Goal: Task Accomplishment & Management: Manage account settings

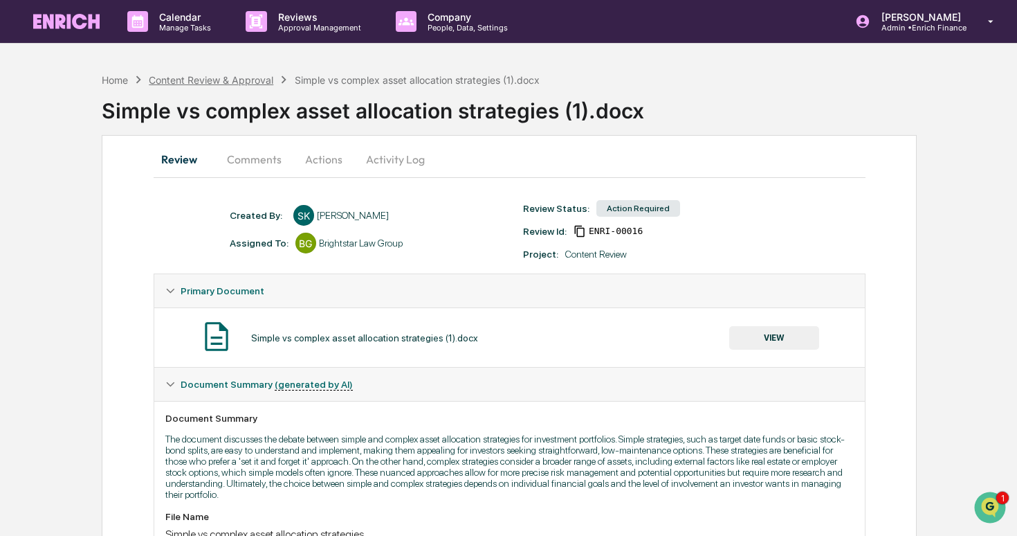
click at [241, 80] on div "Content Review & Approval" at bounding box center [211, 80] width 125 height 12
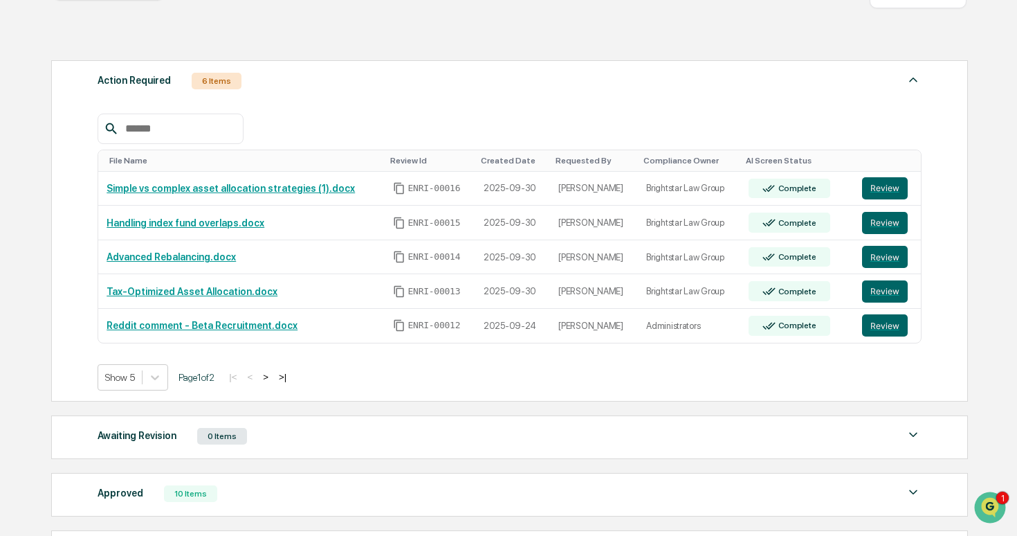
scroll to position [176, 0]
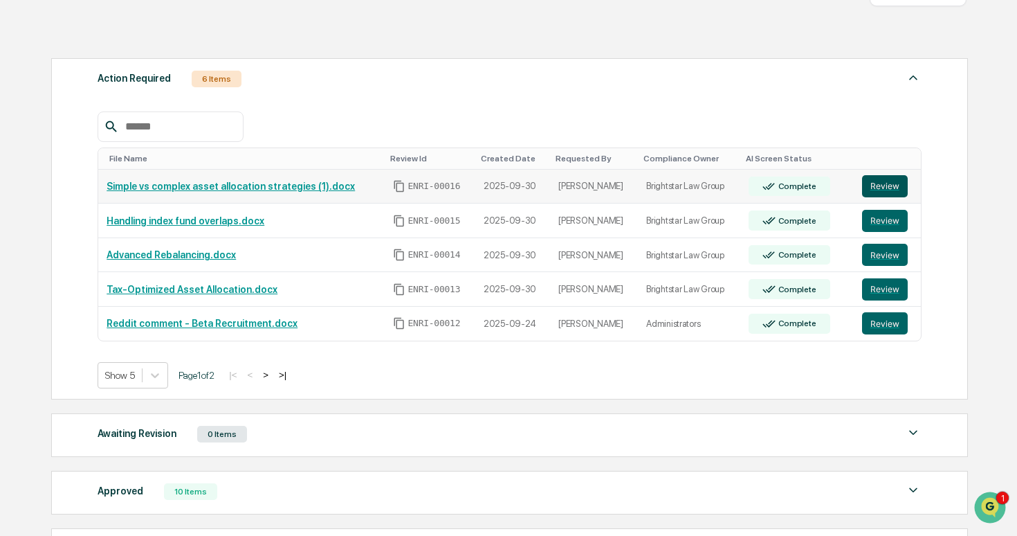
click at [887, 190] on button "Review" at bounding box center [885, 186] width 46 height 22
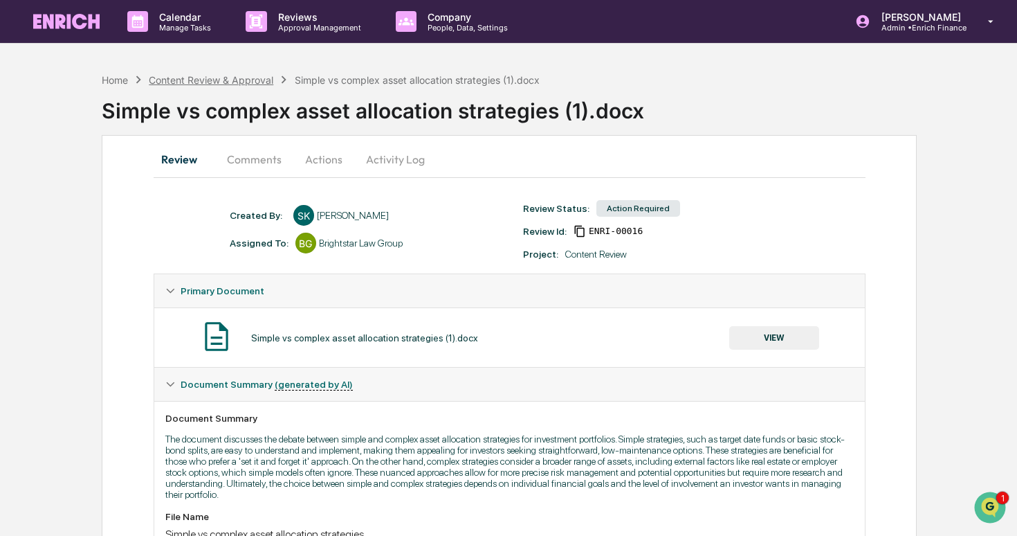
click at [258, 75] on div "Content Review & Approval" at bounding box center [211, 80] width 125 height 12
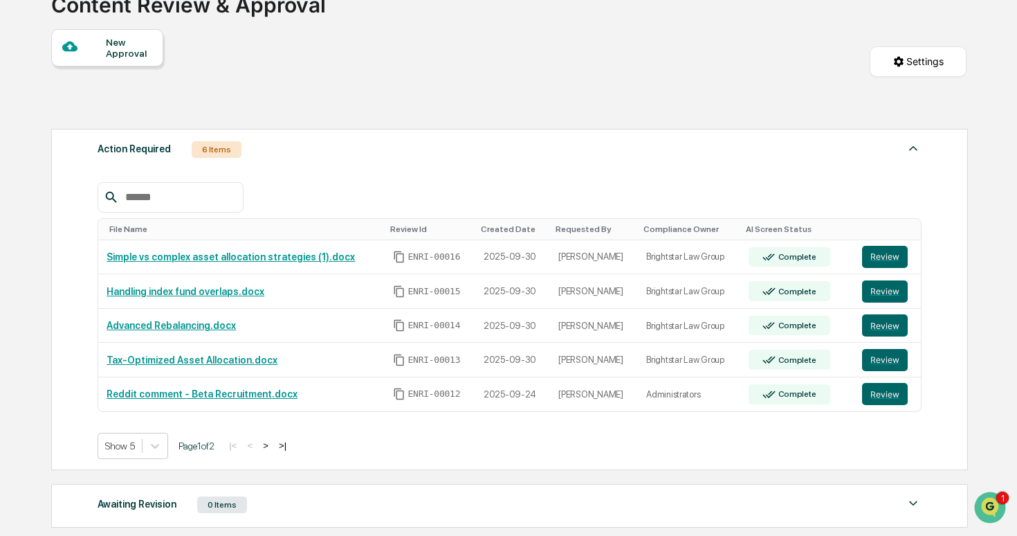
scroll to position [126, 0]
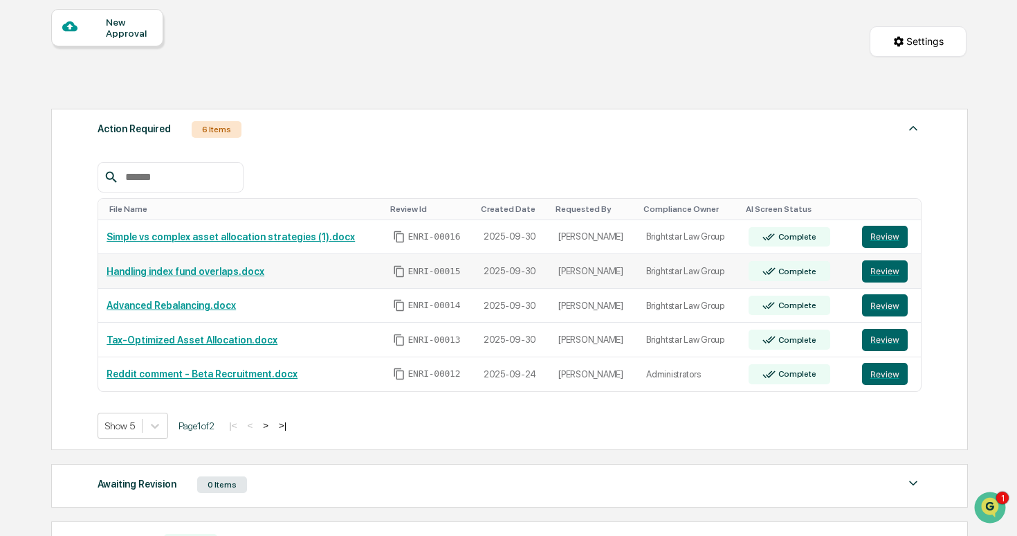
click at [206, 271] on link "Handling index fund overlaps.docx" at bounding box center [186, 271] width 158 height 11
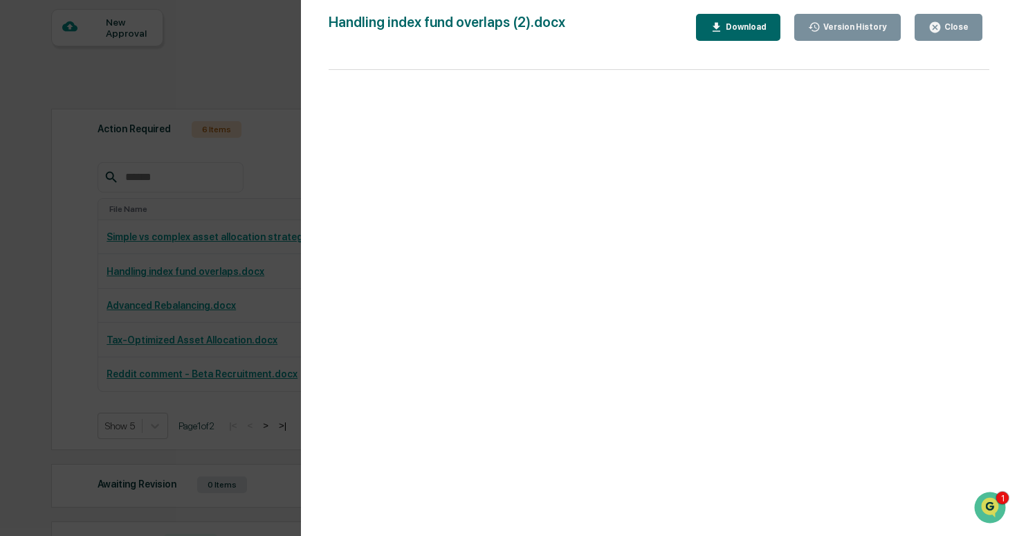
click at [220, 208] on div "Version History 10/01/2025, 12:09 AM Sameer Kalwani 10/01/2025, 12:04 AM Sameer…" at bounding box center [508, 268] width 1017 height 536
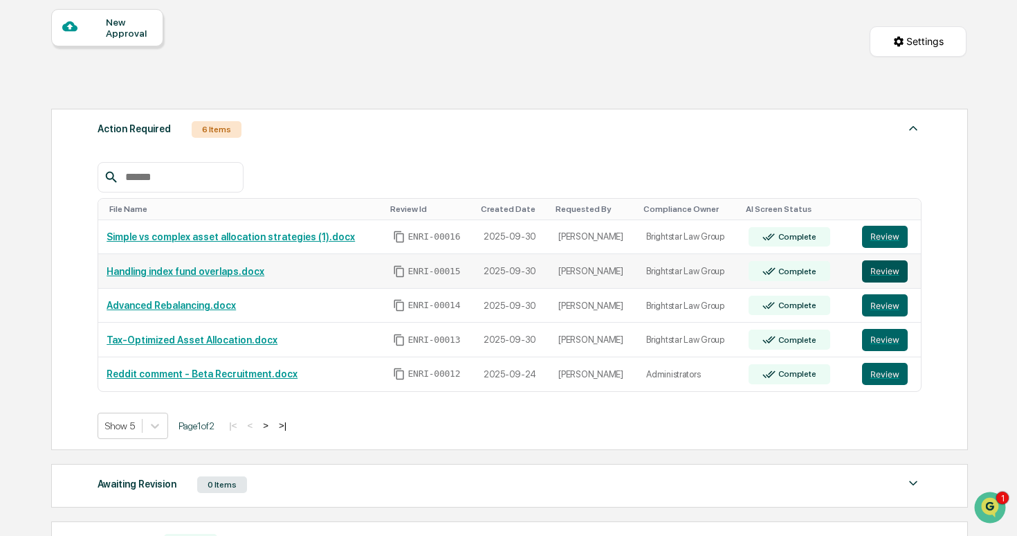
click at [884, 274] on button "Review" at bounding box center [885, 271] width 46 height 22
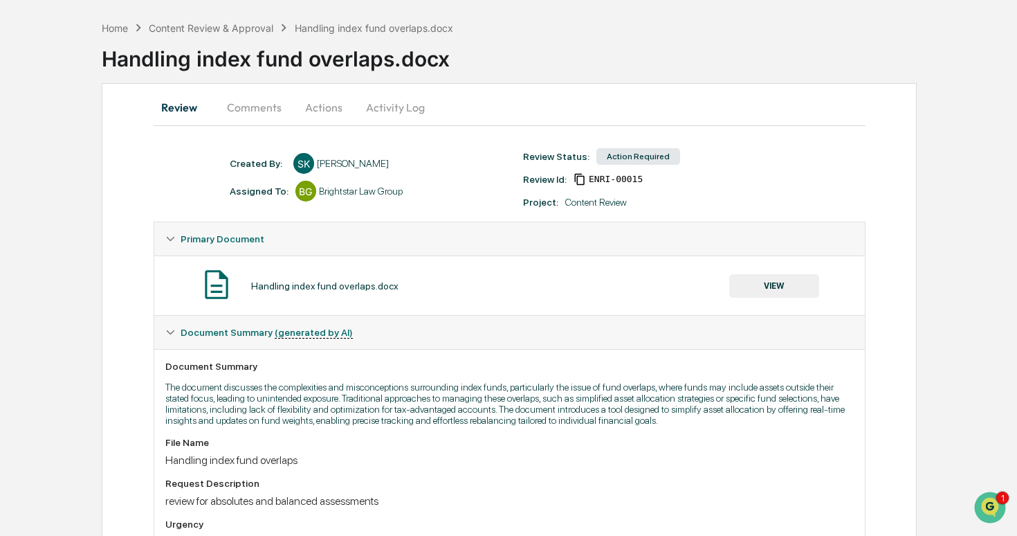
scroll to position [60, 0]
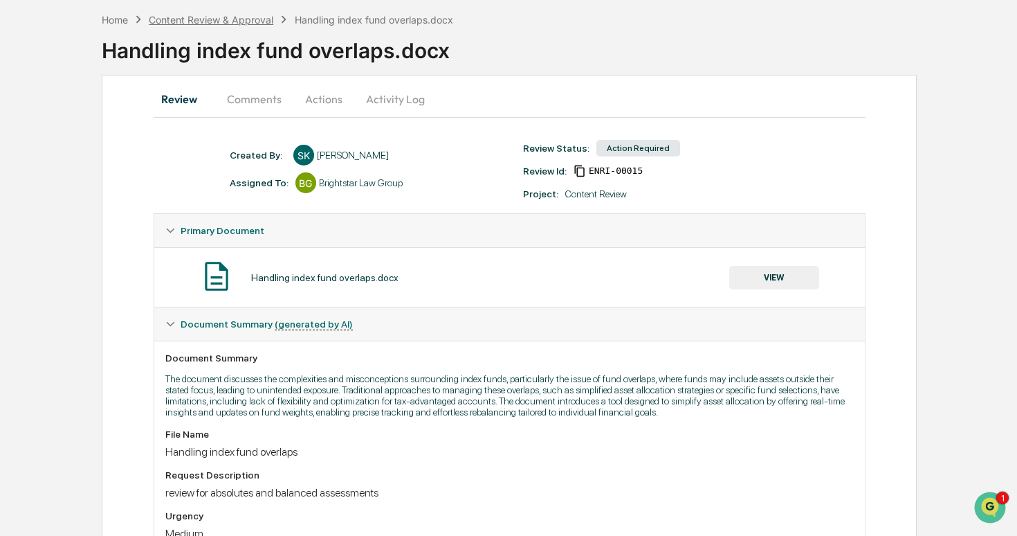
click at [245, 16] on div "Content Review & Approval" at bounding box center [211, 20] width 125 height 12
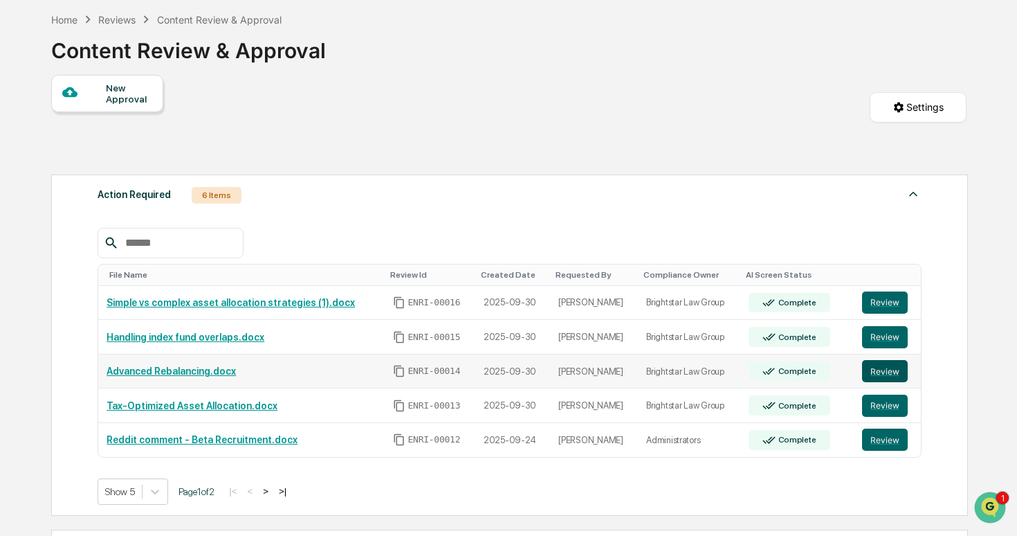
click at [877, 376] on button "Review" at bounding box center [885, 371] width 46 height 22
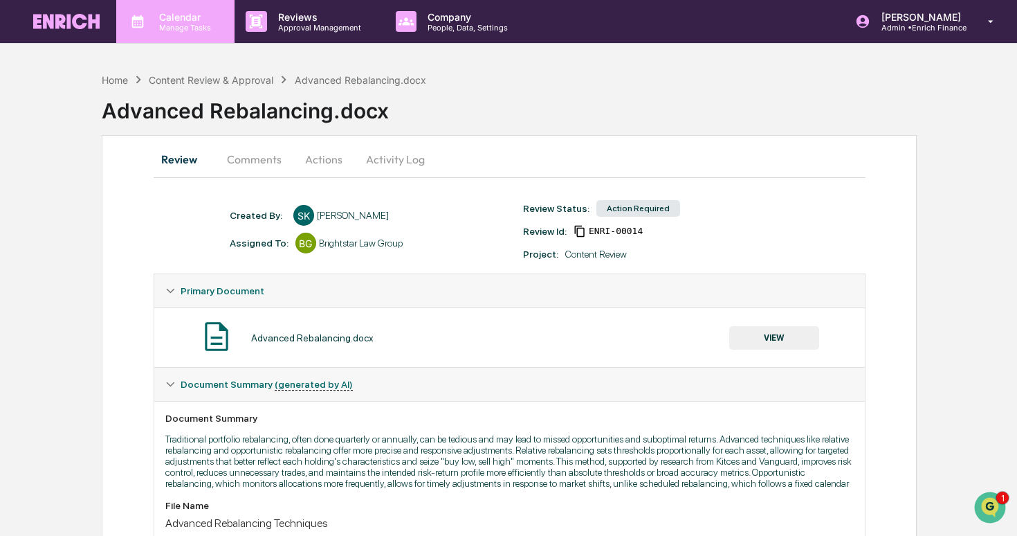
click at [220, 29] on div "Calendar Manage Tasks" at bounding box center [174, 21] width 104 height 21
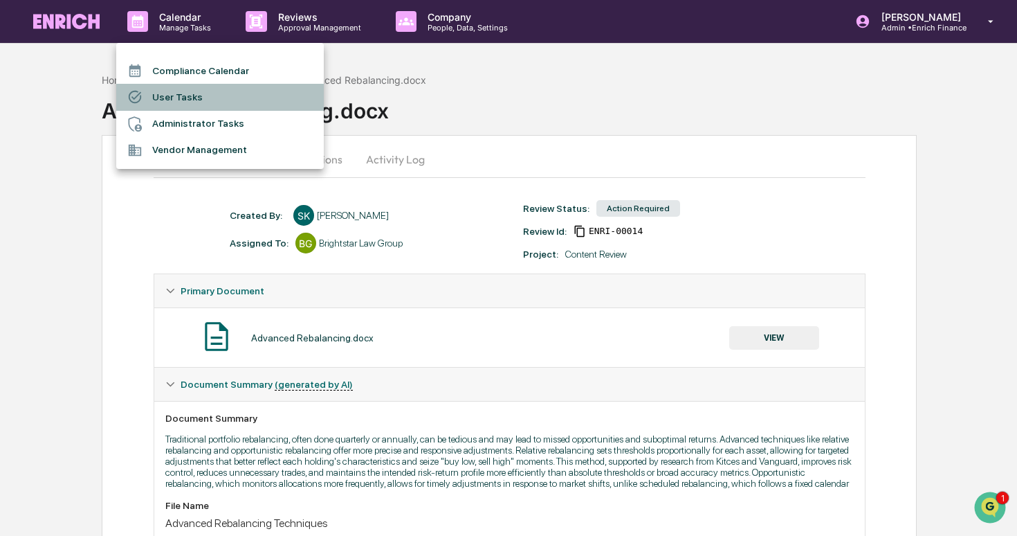
click at [205, 92] on li "User Tasks" at bounding box center [220, 97] width 208 height 26
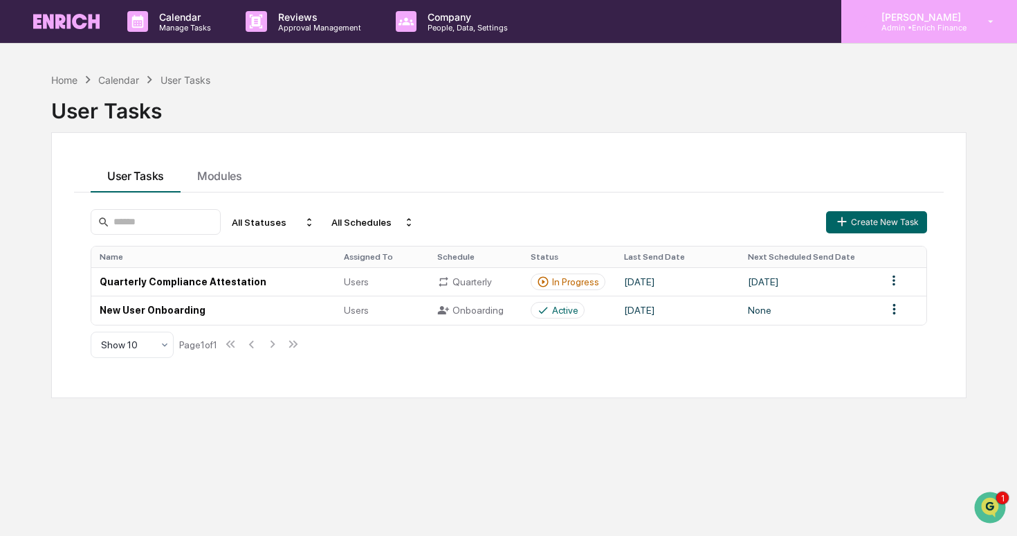
click at [934, 36] on div "Cece Ferraez Admin • Enrich Finance" at bounding box center [929, 21] width 176 height 43
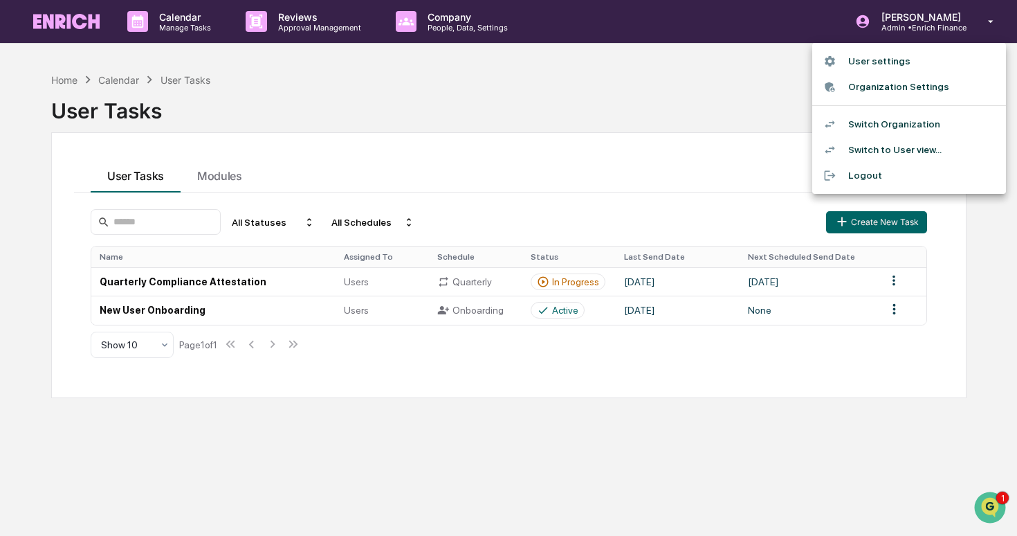
click at [938, 32] on div at bounding box center [508, 268] width 1017 height 536
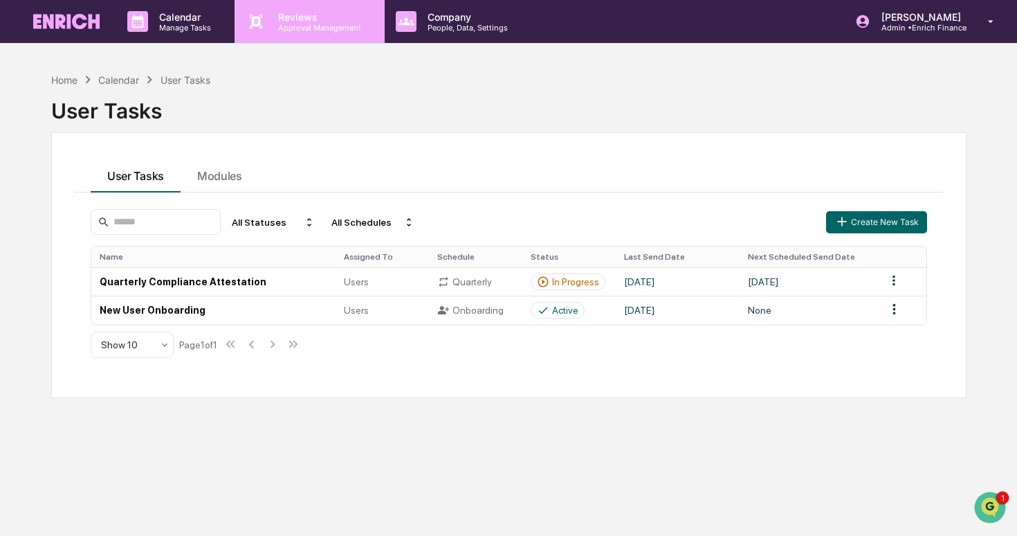
drag, startPoint x: 298, startPoint y: 49, endPoint x: 301, endPoint y: 42, distance: 7.5
click at [298, 49] on div "Calendar Manage Tasks Reviews Approval Management Company People, Data, Setting…" at bounding box center [508, 300] width 1017 height 601
click at [309, 33] on div "Reviews Approval Management" at bounding box center [309, 21] width 149 height 43
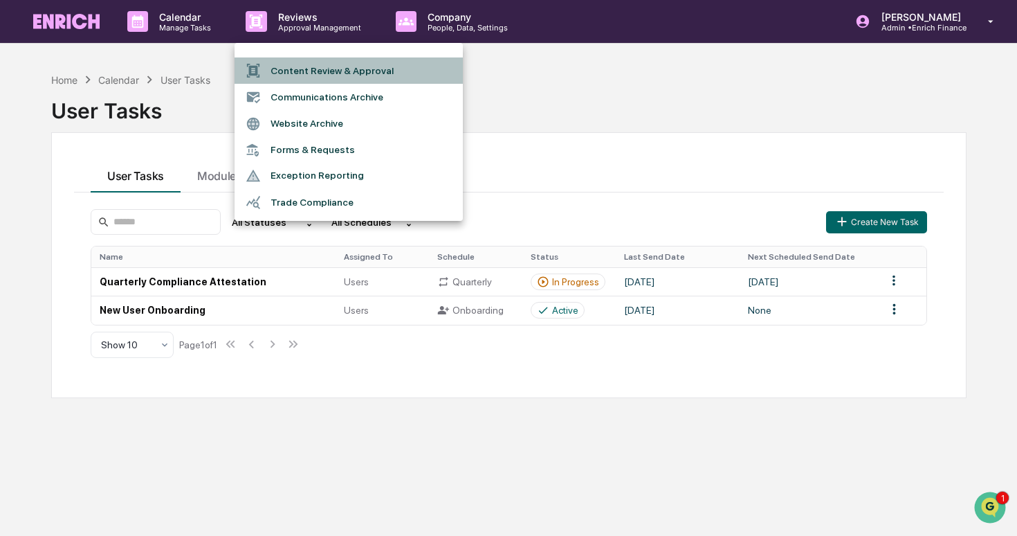
click at [316, 72] on li "Content Review & Approval" at bounding box center [349, 70] width 228 height 26
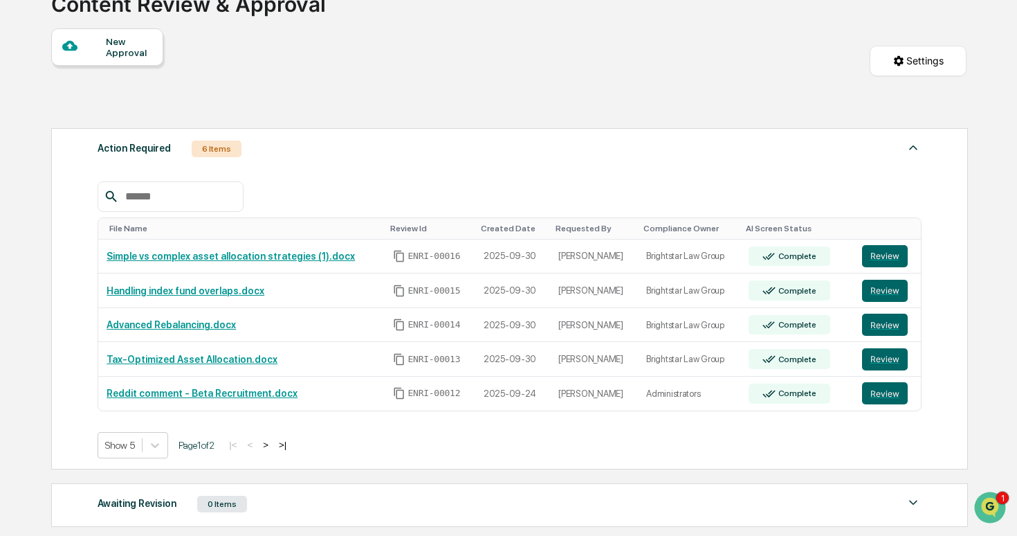
scroll to position [205, 0]
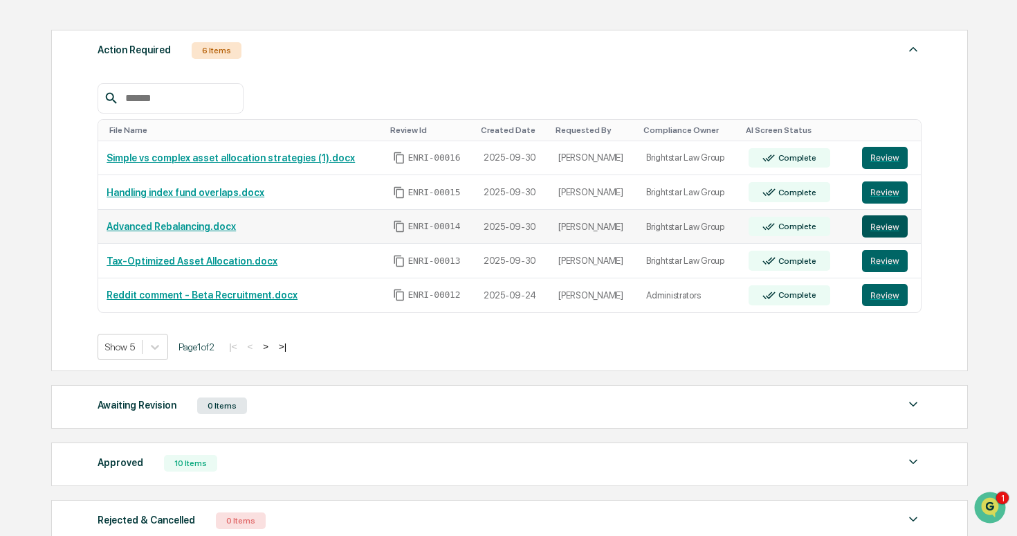
click at [878, 226] on button "Review" at bounding box center [885, 226] width 46 height 22
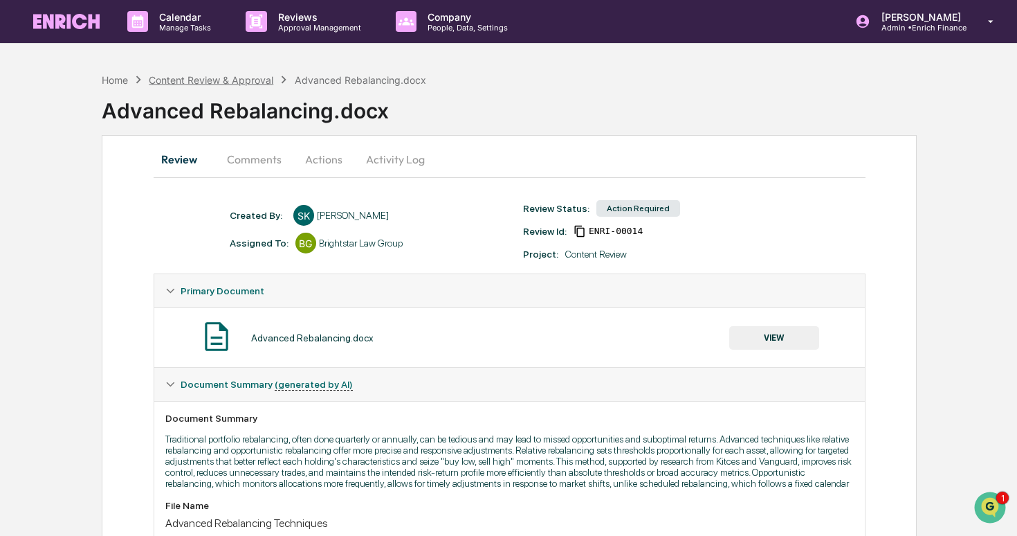
click at [247, 77] on div "Content Review & Approval" at bounding box center [211, 80] width 125 height 12
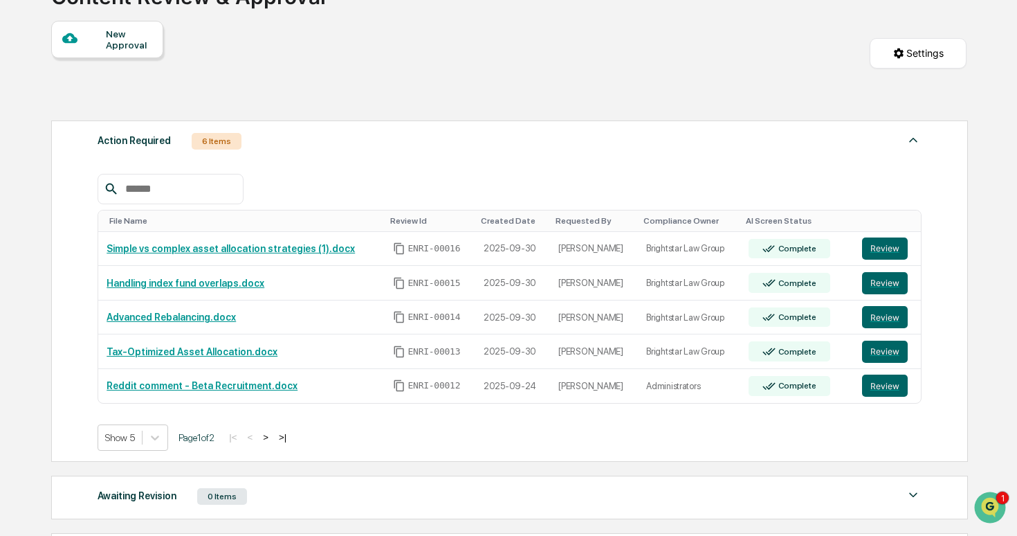
scroll to position [120, 0]
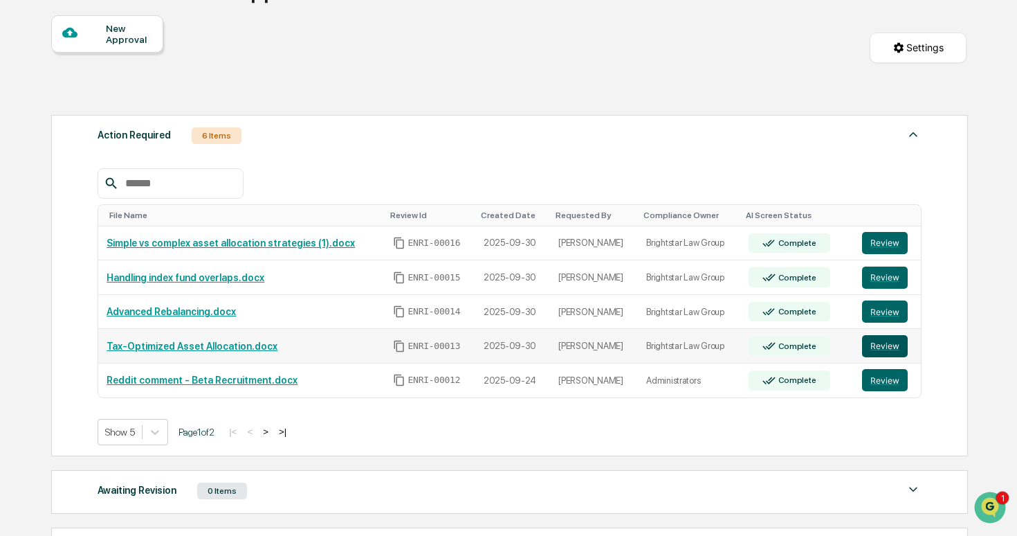
click at [879, 342] on button "Review" at bounding box center [885, 346] width 46 height 22
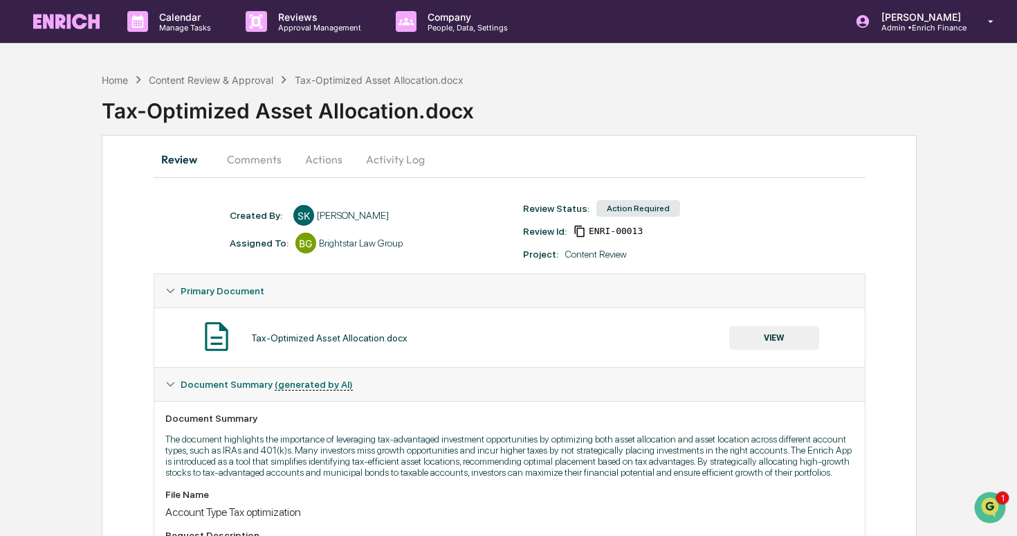
click at [246, 73] on div "Home Content Review & Approval Tax-Optimized Asset Allocation.docx" at bounding box center [283, 79] width 362 height 15
click at [246, 75] on div "Content Review & Approval" at bounding box center [211, 80] width 125 height 12
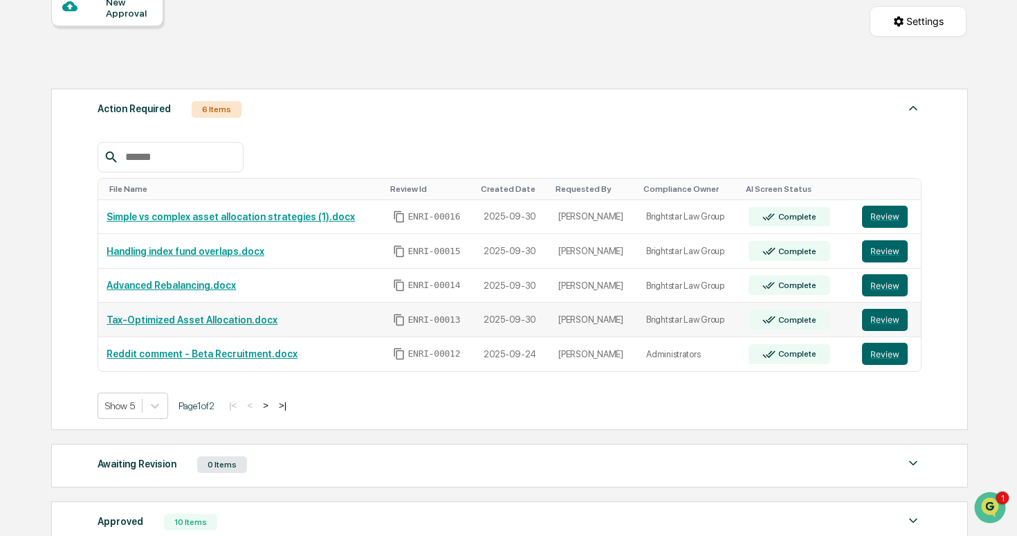
scroll to position [153, 0]
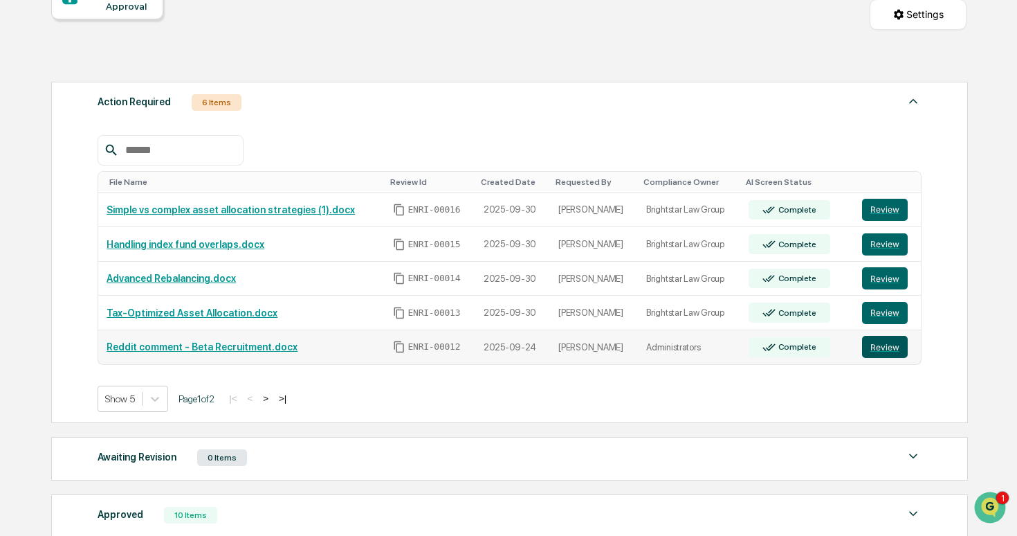
click at [886, 342] on button "Review" at bounding box center [885, 347] width 46 height 22
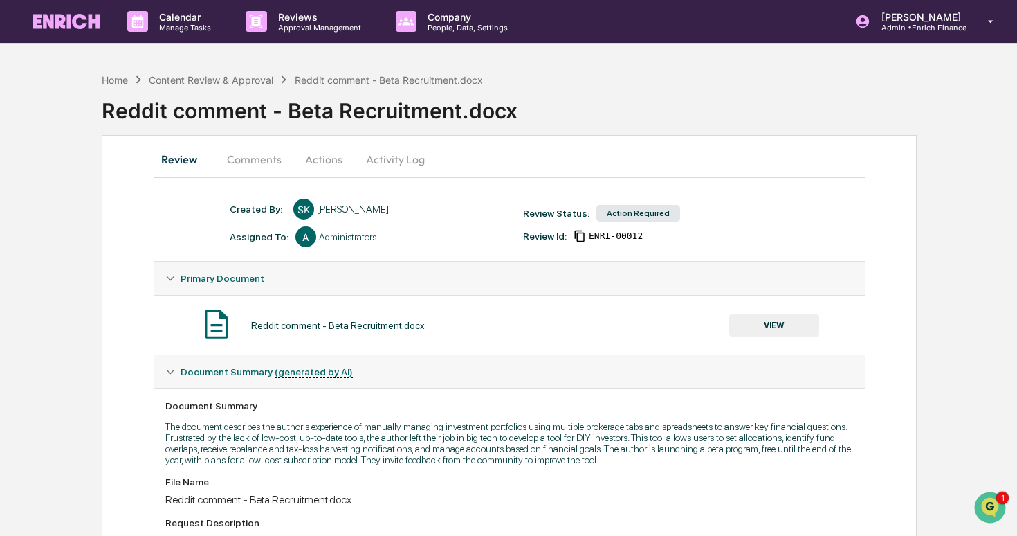
click at [257, 158] on button "Comments" at bounding box center [254, 159] width 77 height 33
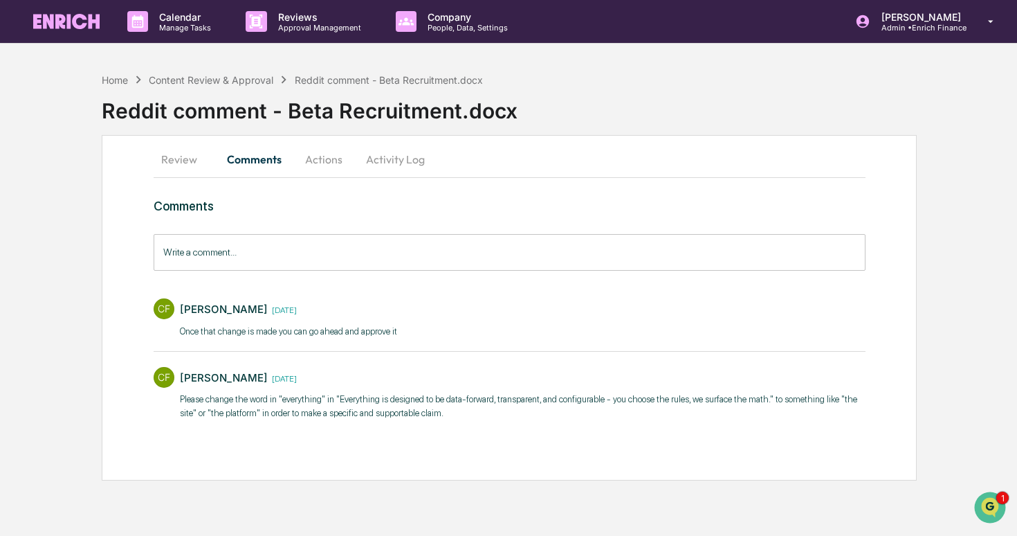
click at [334, 165] on button "Actions" at bounding box center [324, 159] width 62 height 33
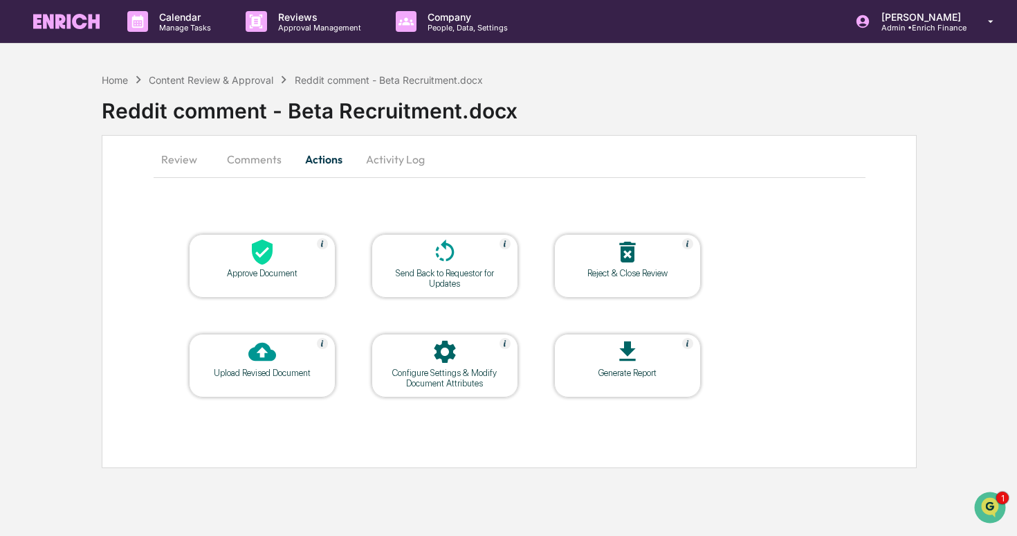
click at [193, 163] on button "Review" at bounding box center [185, 159] width 62 height 33
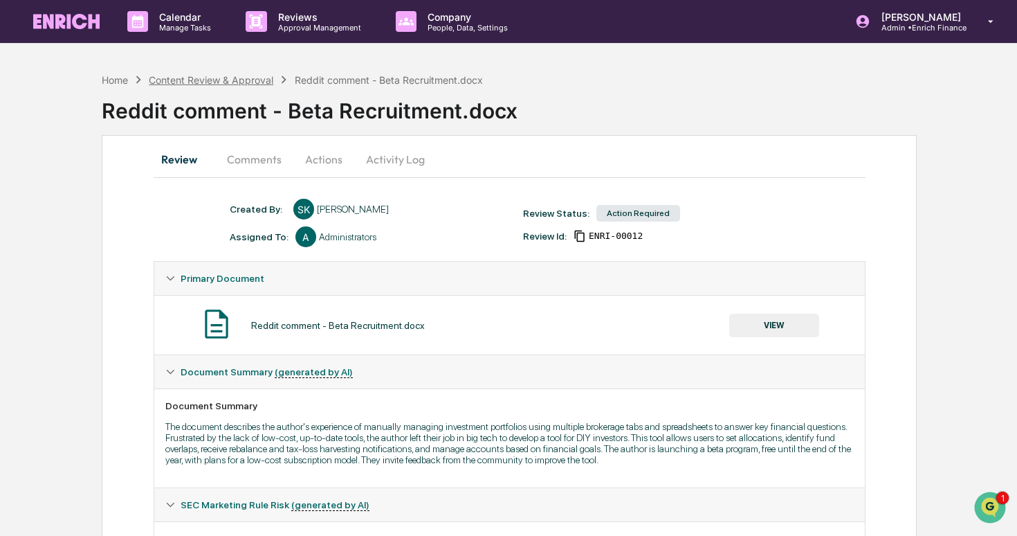
click at [259, 82] on div "Content Review & Approval" at bounding box center [211, 80] width 125 height 12
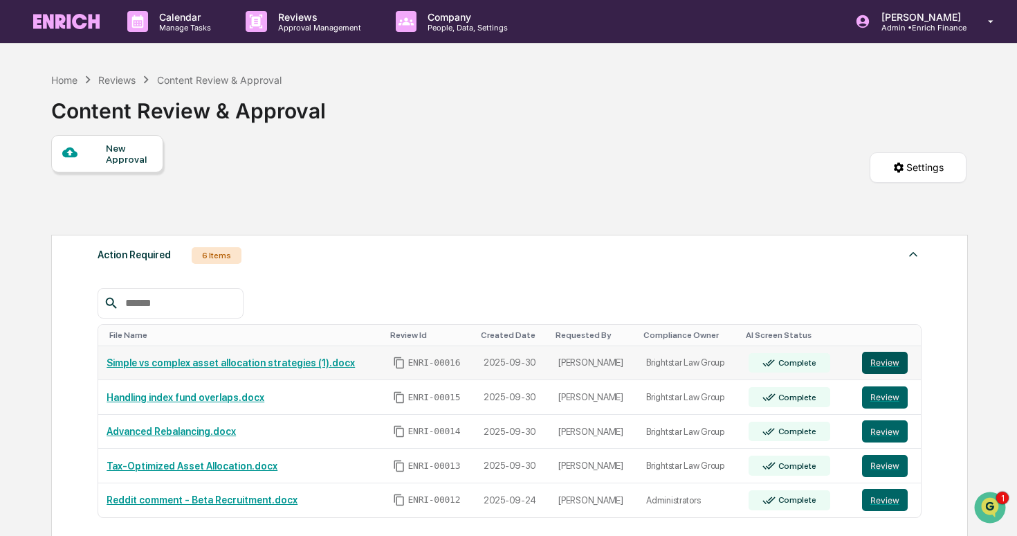
click at [899, 354] on button "Review" at bounding box center [885, 362] width 46 height 22
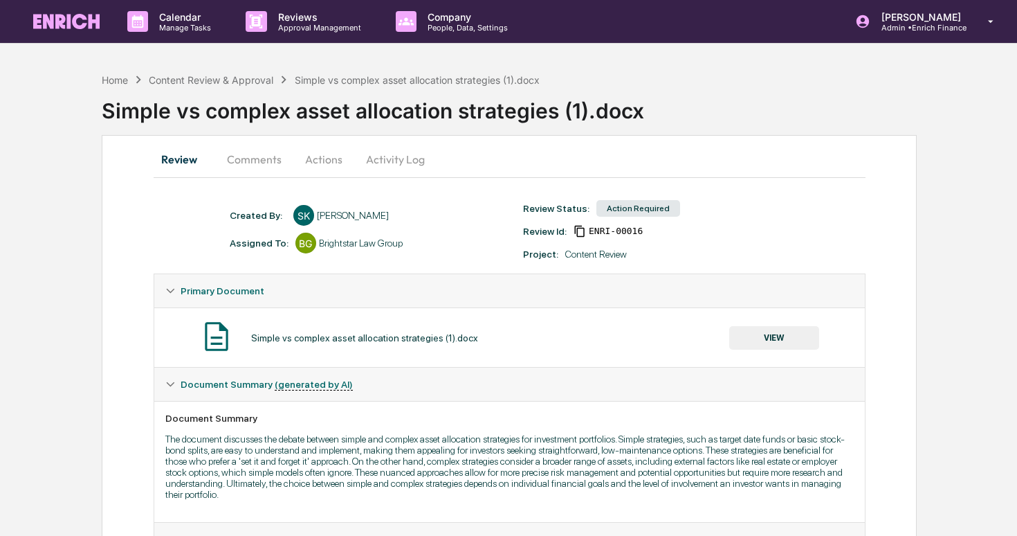
click at [753, 341] on button "VIEW" at bounding box center [774, 338] width 90 height 24
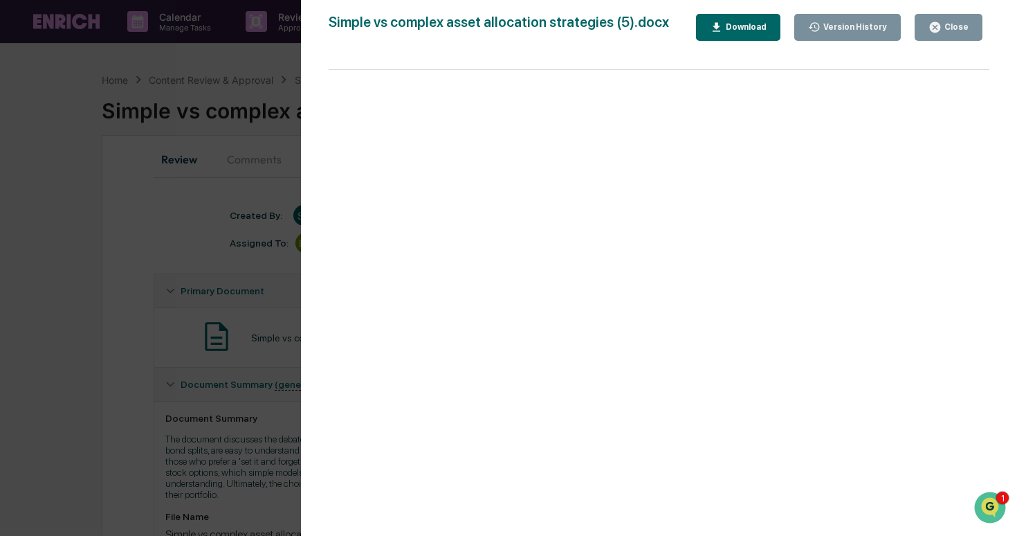
click at [757, 33] on button "Download" at bounding box center [738, 27] width 84 height 27
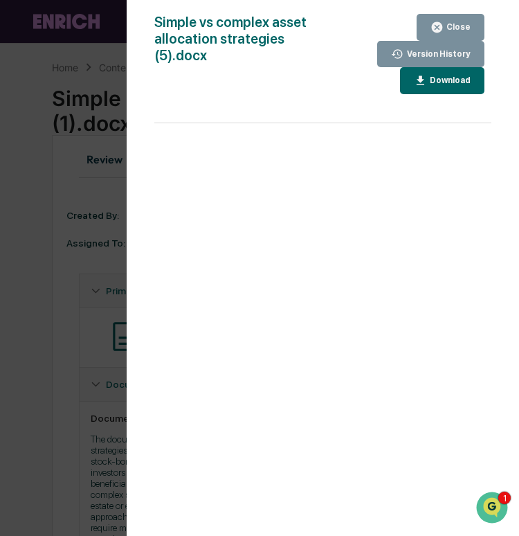
click at [119, 208] on div "Version History [DATE] 12:29 AM [PERSON_NAME] [DATE] 12:19 AM [PERSON_NAME] [DA…" at bounding box center [259, 268] width 519 height 536
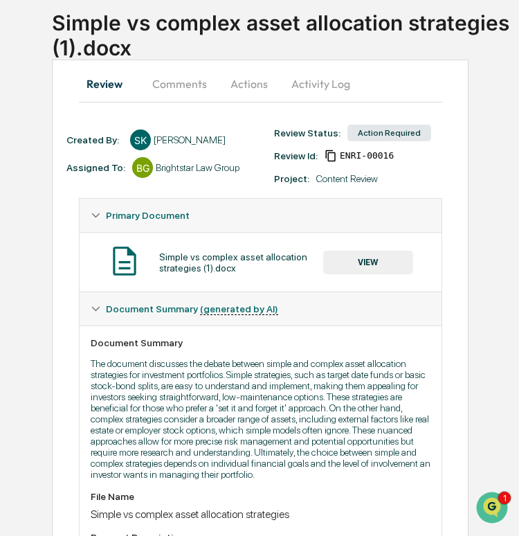
scroll to position [67, 0]
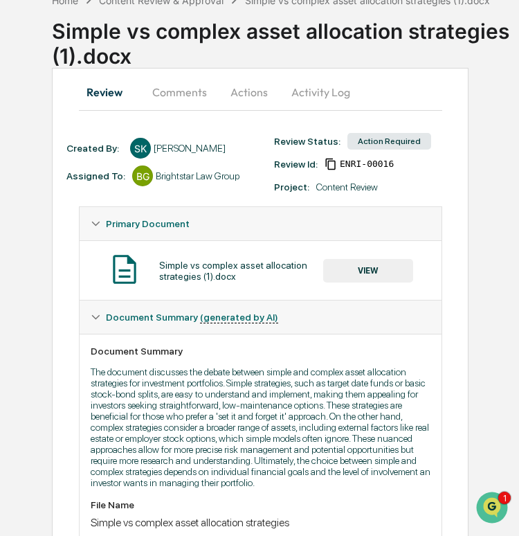
click at [250, 99] on button "Actions" at bounding box center [249, 91] width 62 height 33
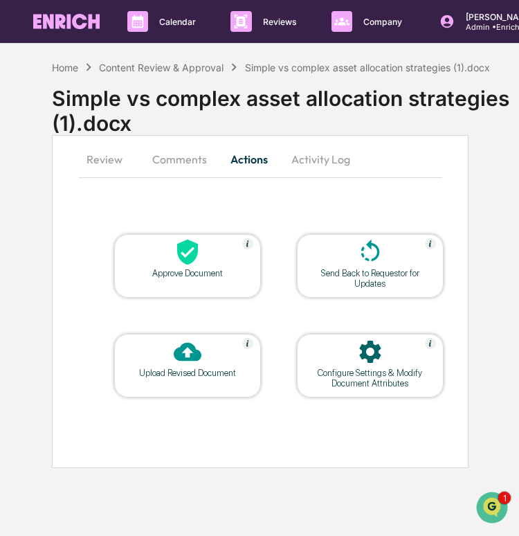
scroll to position [0, 0]
click at [116, 161] on button "Review" at bounding box center [110, 159] width 62 height 33
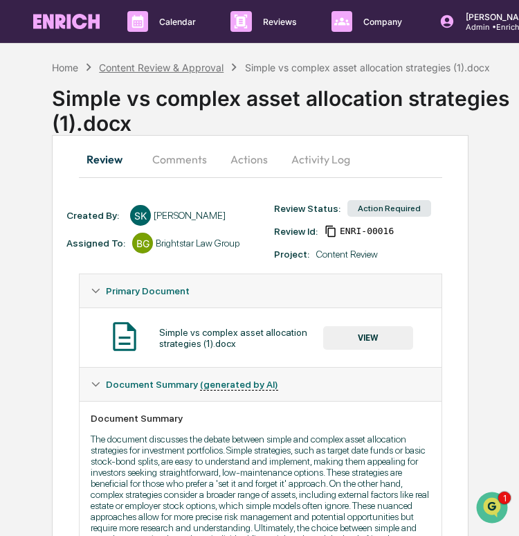
click at [194, 64] on div "Content Review & Approval" at bounding box center [161, 68] width 125 height 12
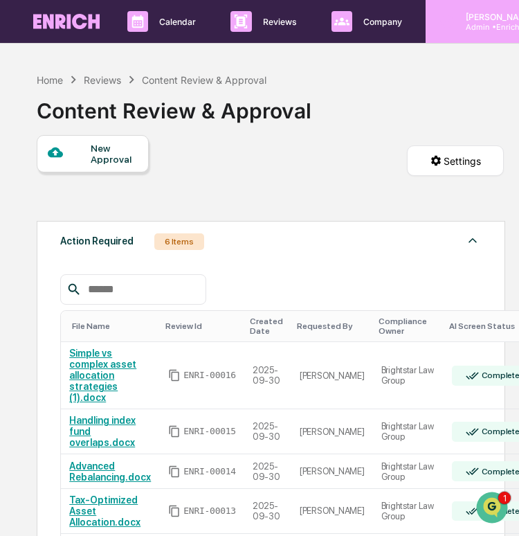
click at [482, 28] on p "Admin • Enrich Finance" at bounding box center [503, 27] width 96 height 10
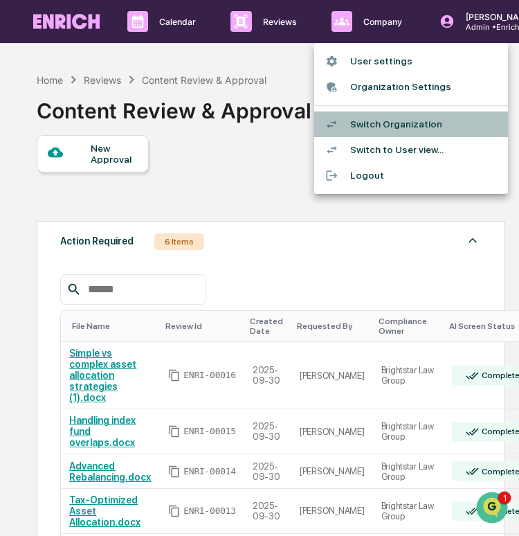
click at [419, 114] on li "Switch Organization" at bounding box center [411, 124] width 194 height 26
